Goal: Obtain resource: Obtain resource

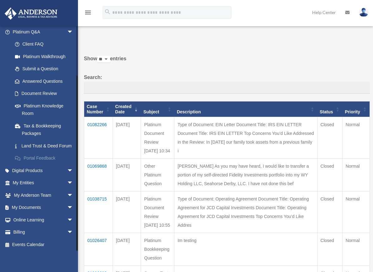
scroll to position [60, 0]
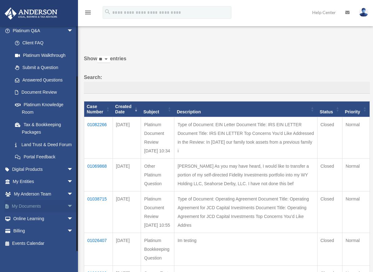
click at [55, 205] on link "My Documents arrow_drop_down" at bounding box center [43, 206] width 78 height 12
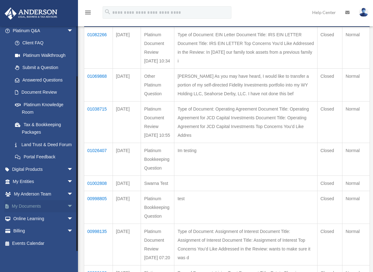
scroll to position [94, 0]
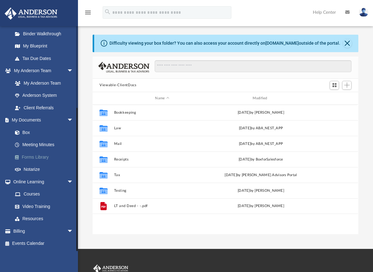
scroll to position [137, 261]
click at [31, 155] on link "Forms Library" at bounding box center [46, 157] width 74 height 12
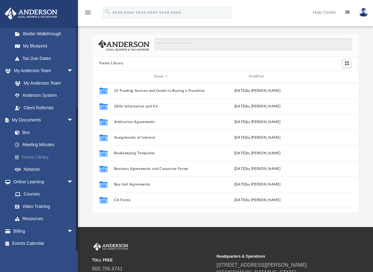
scroll to position [137, 261]
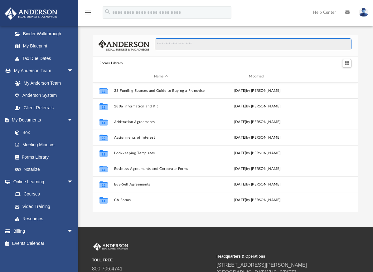
click at [169, 44] on input "Search files and folders" at bounding box center [253, 44] width 197 height 12
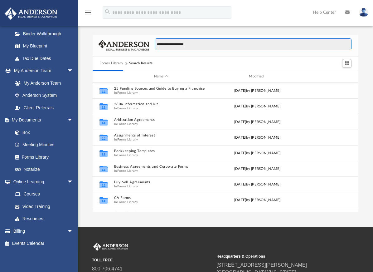
type input "**********"
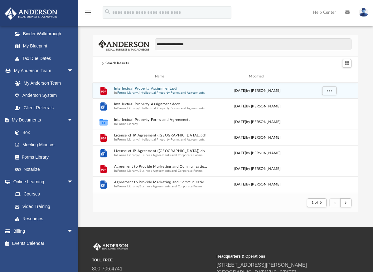
click at [131, 89] on button "Intellectual Property Assignment.pdf" at bounding box center [161, 89] width 94 height 4
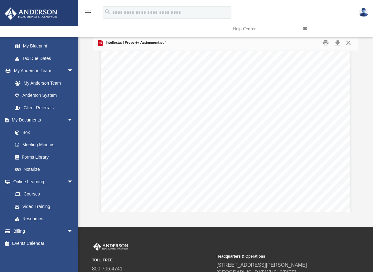
scroll to position [125, 0]
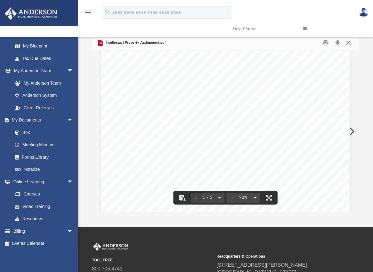
click at [350, 43] on button "Close" at bounding box center [348, 43] width 11 height 10
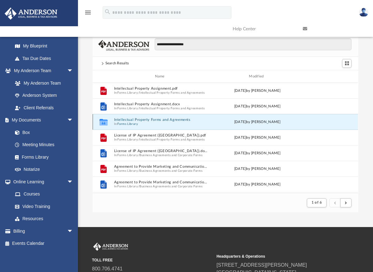
click at [153, 119] on button "Intellectual Property Forms and Agreements" at bounding box center [161, 120] width 94 height 4
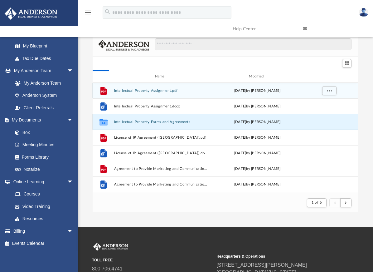
scroll to position [137, 261]
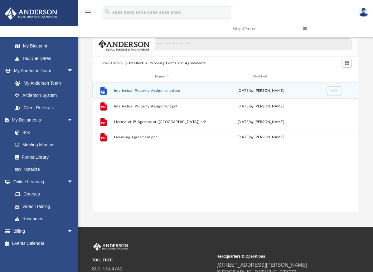
click at [132, 89] on button "Intellectual Property Assignment.docx" at bounding box center [162, 91] width 96 height 4
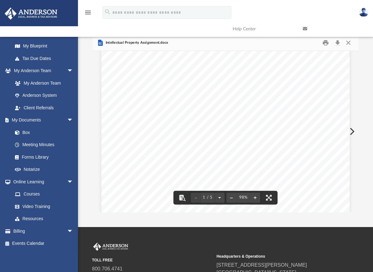
scroll to position [0, 0]
click at [348, 41] on link at bounding box center [333, 29] width 70 height 25
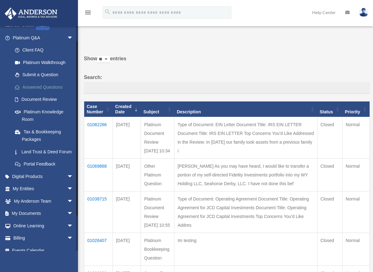
scroll to position [60, 0]
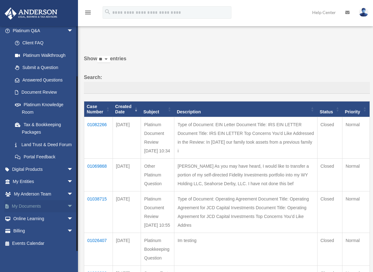
click at [67, 203] on span "arrow_drop_down" at bounding box center [73, 206] width 12 height 13
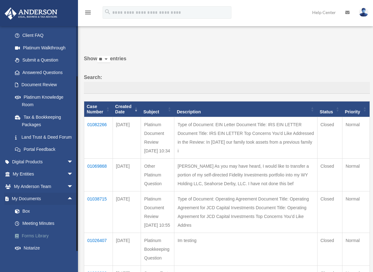
click at [44, 242] on link "Forms Library" at bounding box center [46, 235] width 74 height 12
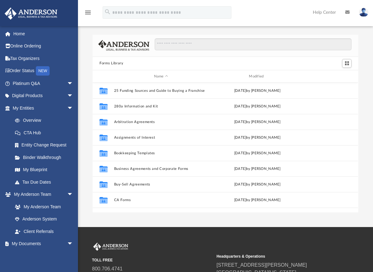
scroll to position [137, 261]
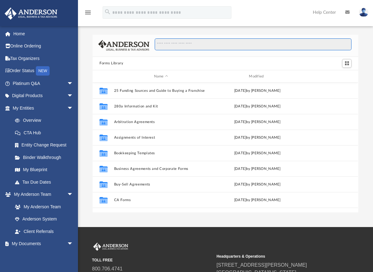
click at [186, 46] on input "Search files and folders" at bounding box center [253, 44] width 197 height 12
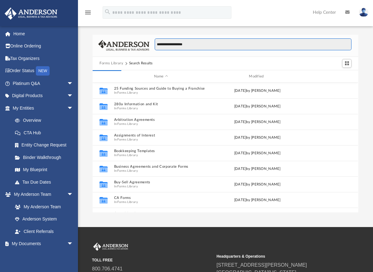
type input "**********"
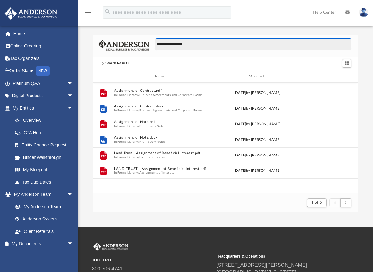
scroll to position [0, 0]
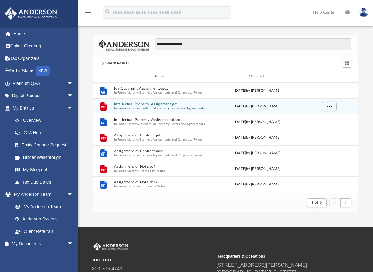
click at [135, 103] on button "Intellectual Property Assignment.pdf" at bounding box center [161, 104] width 94 height 4
